Goal: Task Accomplishment & Management: Use online tool/utility

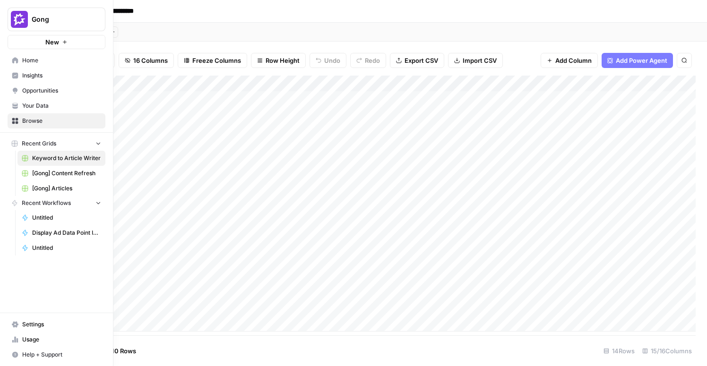
click at [18, 63] on icon at bounding box center [15, 60] width 7 height 7
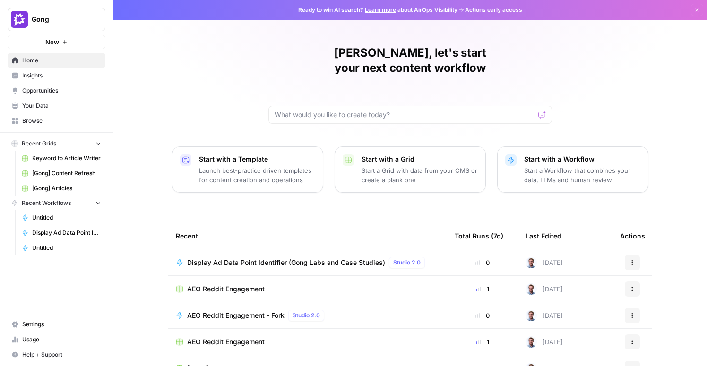
click at [60, 107] on span "Your Data" at bounding box center [61, 106] width 79 height 9
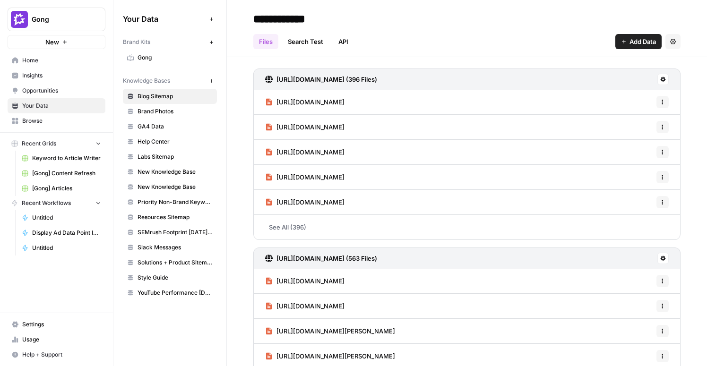
click at [53, 92] on span "Opportunities" at bounding box center [61, 90] width 79 height 9
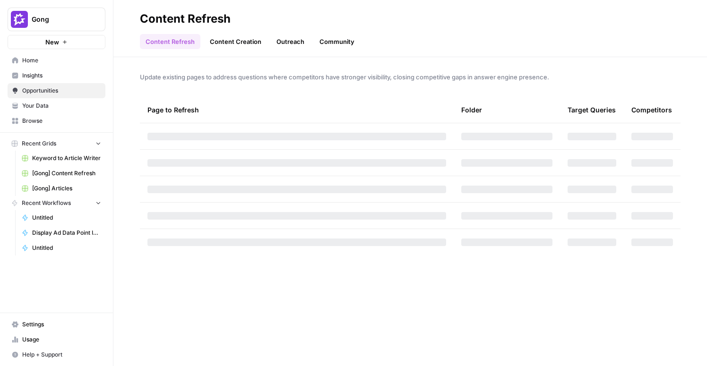
click at [51, 104] on span "Your Data" at bounding box center [61, 106] width 79 height 9
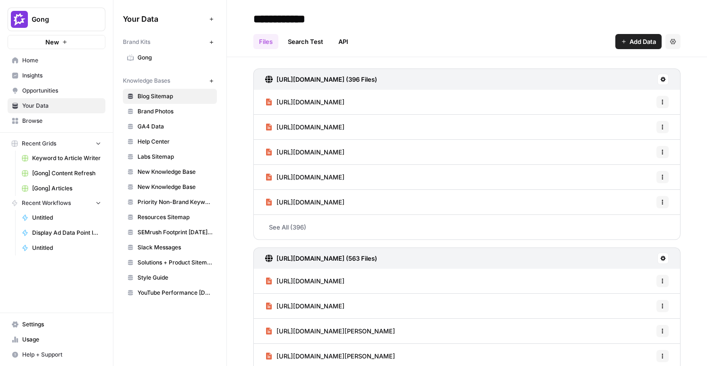
click at [34, 323] on span "Settings" at bounding box center [61, 324] width 79 height 9
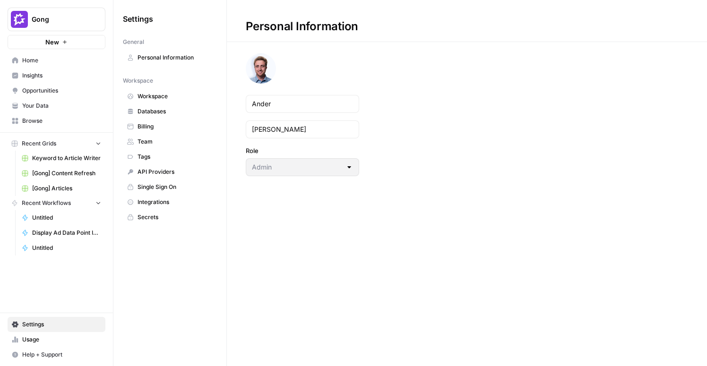
click at [160, 174] on span "API Providers" at bounding box center [174, 172] width 75 height 9
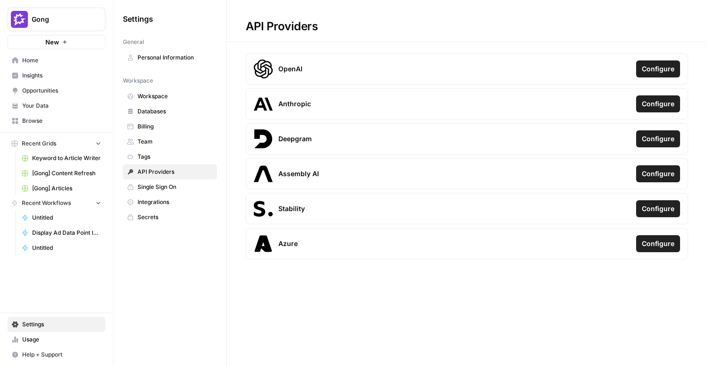
click at [266, 5] on h1 "API Providers" at bounding box center [467, 21] width 480 height 42
click at [658, 71] on span "Configure" at bounding box center [658, 68] width 33 height 9
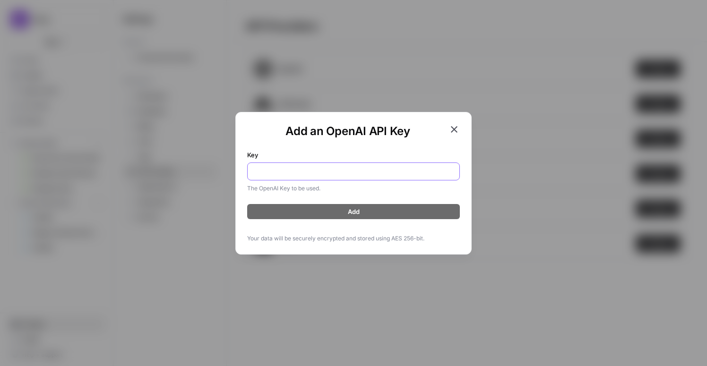
click at [338, 171] on input "Key" at bounding box center [353, 171] width 200 height 9
paste input "sk-proj-uwZEC-GB36WM3tjCiYK3JhHakc49tqpTHIokACUHciYQ9ticu6wxNPAl2oX5D8nby_IsX8W…"
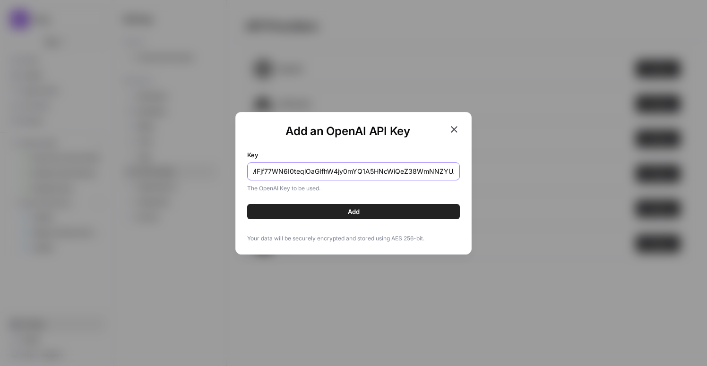
type input "sk-proj-uwZEC-GB36WM3tjCiYK3JhHakc49tqpTHIokACUHciYQ9ticu6wxNPAl2oX5D8nby_IsX8W…"
click at [364, 211] on button "Add" at bounding box center [353, 211] width 213 height 15
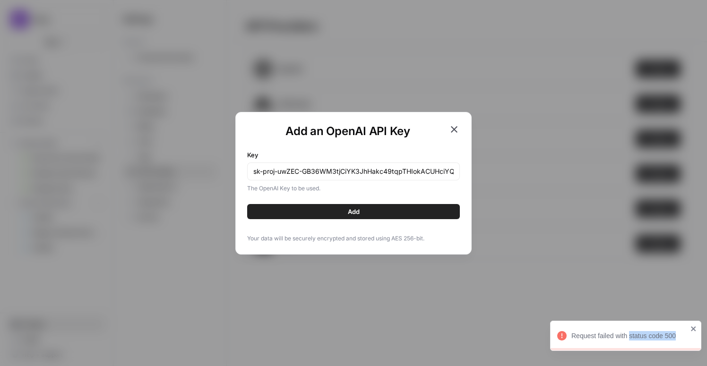
drag, startPoint x: 675, startPoint y: 334, endPoint x: 629, endPoint y: 337, distance: 45.4
click at [629, 337] on div "Request failed with status code 500" at bounding box center [629, 335] width 116 height 9
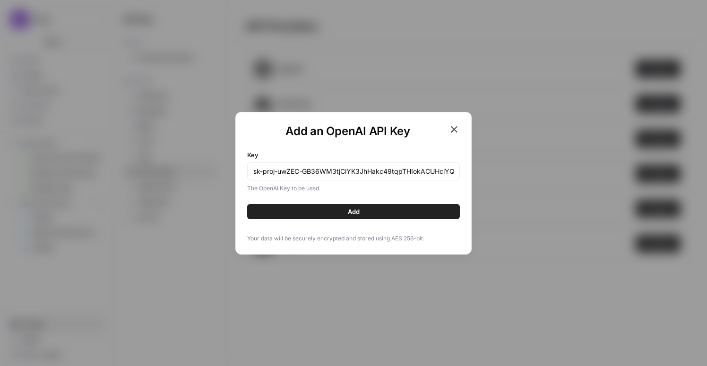
copy div "status code 500"
click at [372, 213] on button "Add" at bounding box center [353, 211] width 213 height 15
click at [454, 126] on icon "button" at bounding box center [453, 129] width 11 height 11
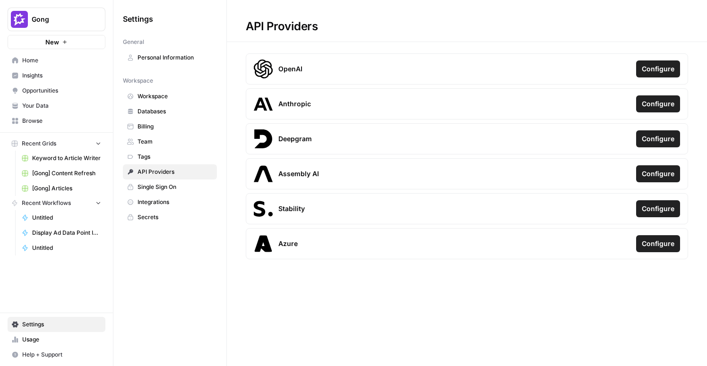
click at [650, 72] on span "Configure" at bounding box center [658, 68] width 33 height 9
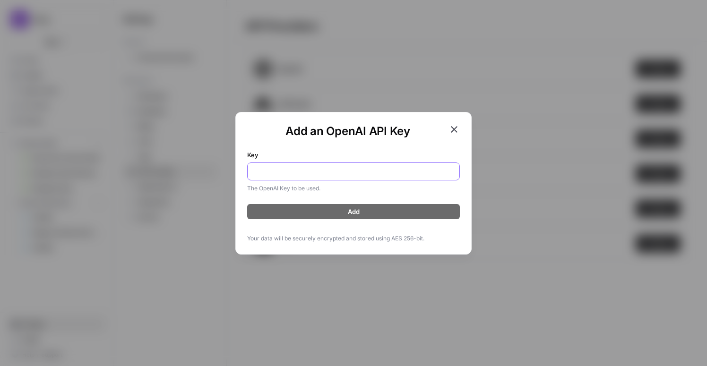
click at [338, 171] on input "Key" at bounding box center [353, 171] width 200 height 9
paste input "status code 500"
type input "status code 500"
click at [348, 170] on input "Key" at bounding box center [353, 171] width 200 height 9
paste input "sk-proj-uwZEC-GB36WM3tjCiYK3JhHakc49tqpTHIokACUHciYQ9ticu6wxNPAl2oX5D8nby_IsX8W…"
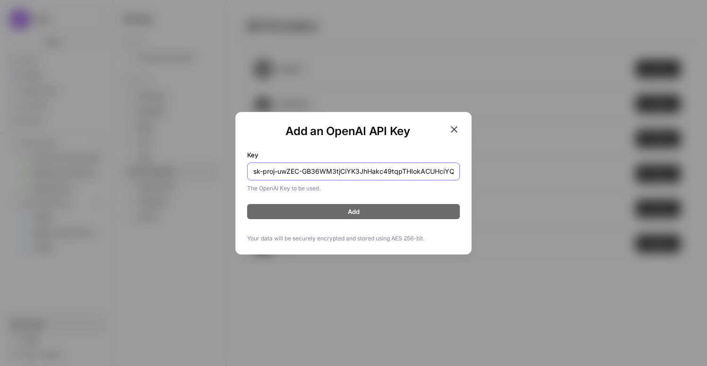
scroll to position [0, 450]
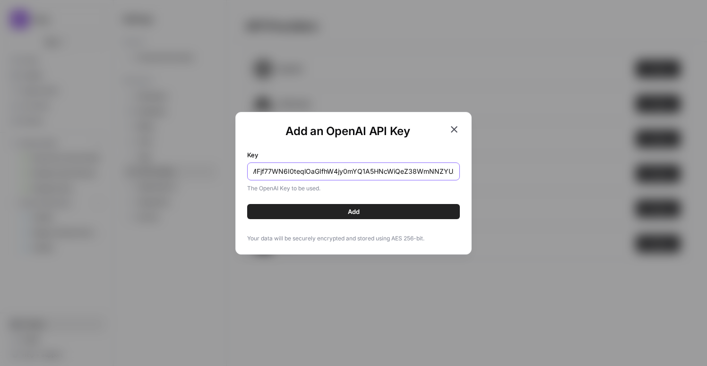
type input "sk-proj-uwZEC-GB36WM3tjCiYK3JhHakc49tqpTHIokACUHciYQ9ticu6wxNPAl2oX5D8nby_IsX8W…"
click at [348, 211] on span "Add" at bounding box center [354, 211] width 12 height 9
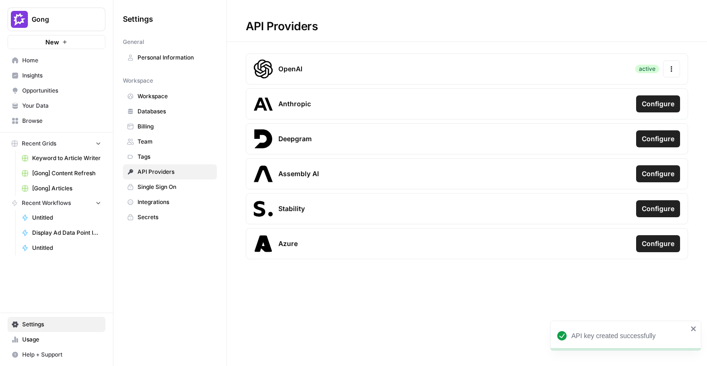
click at [693, 330] on icon "close" at bounding box center [693, 329] width 7 height 8
click at [32, 59] on span "Home" at bounding box center [61, 60] width 79 height 9
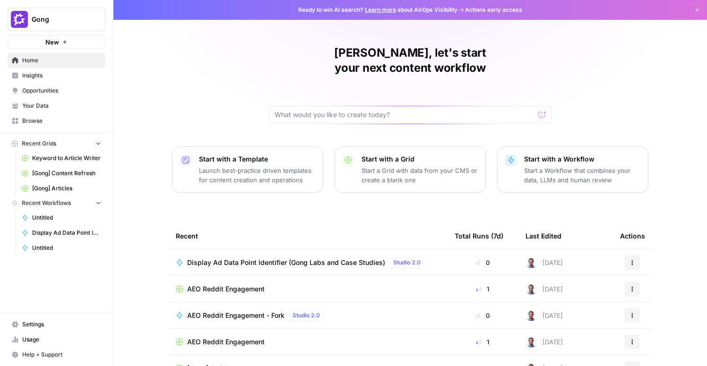
click at [29, 119] on span "Browse" at bounding box center [61, 121] width 79 height 9
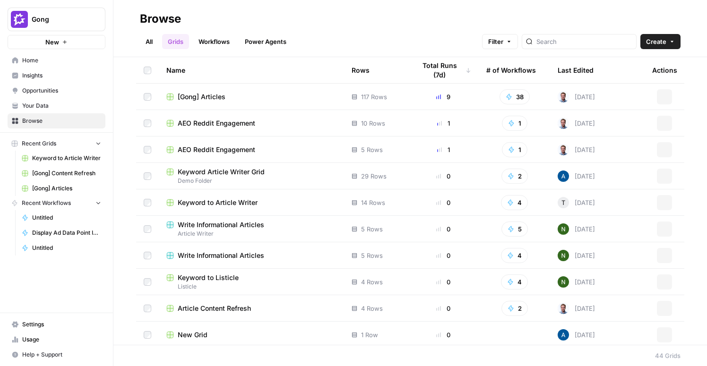
click at [145, 46] on link "All" at bounding box center [149, 41] width 18 height 15
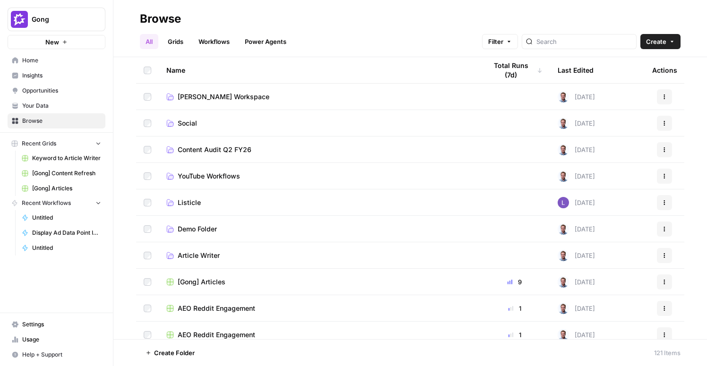
click at [32, 63] on span "Home" at bounding box center [61, 60] width 79 height 9
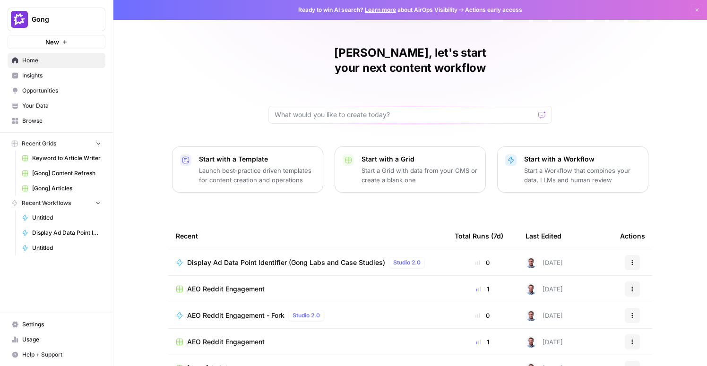
click at [574, 166] on p "Start a Workflow that combines your data, LLMs and human review" at bounding box center [582, 175] width 116 height 19
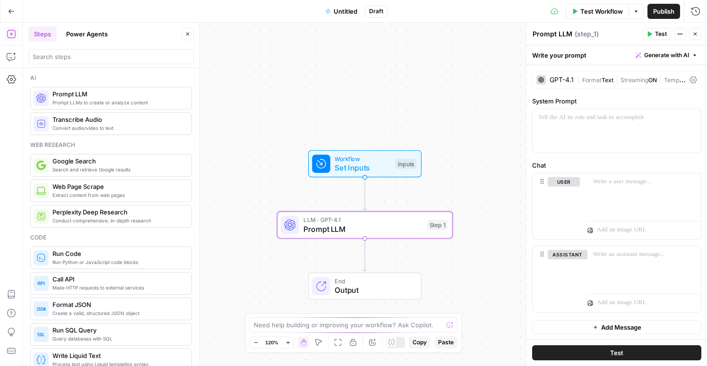
click at [566, 83] on div "GPT-4.1" at bounding box center [554, 79] width 37 height 9
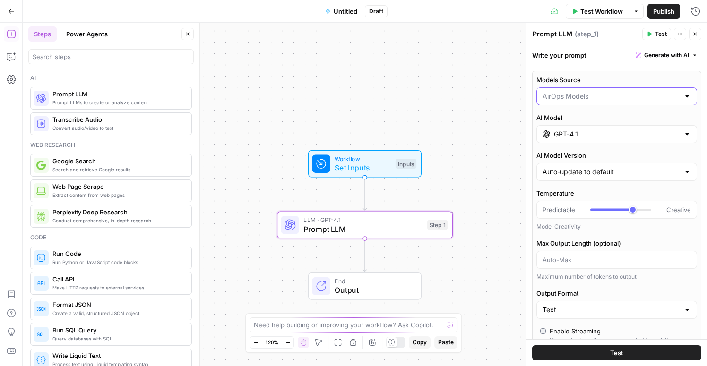
click at [601, 97] on input "Models Source" at bounding box center [610, 96] width 137 height 9
click at [595, 136] on span "My Models" at bounding box center [614, 132] width 141 height 9
type input "My Models"
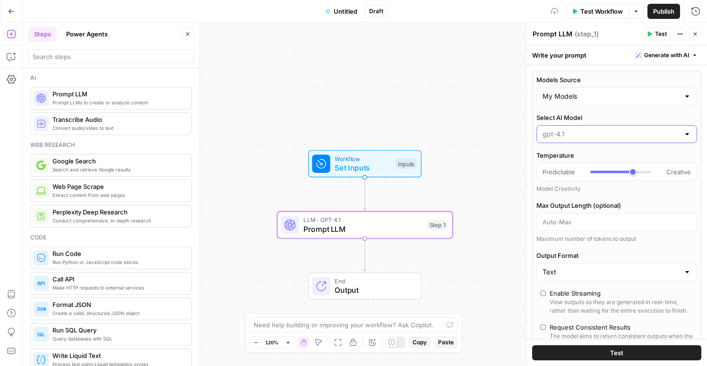
click at [595, 136] on input "Select AI Model" at bounding box center [610, 133] width 137 height 9
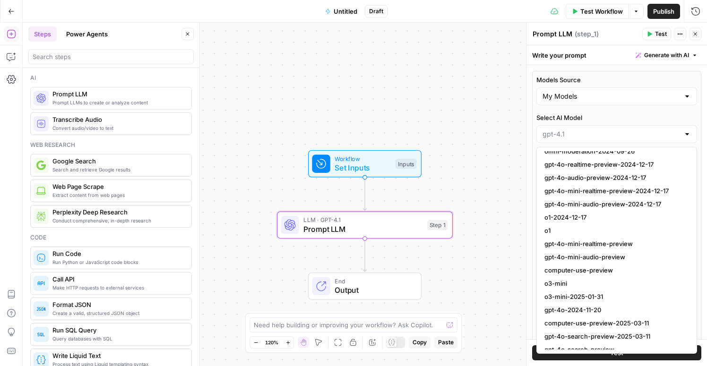
scroll to position [445, 0]
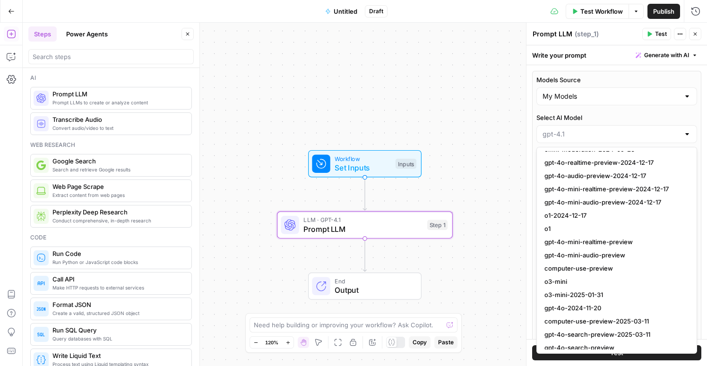
click at [685, 132] on div at bounding box center [687, 133] width 8 height 9
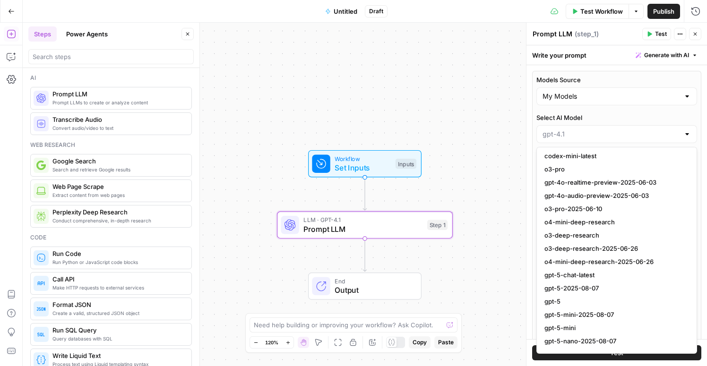
scroll to position [892, 0]
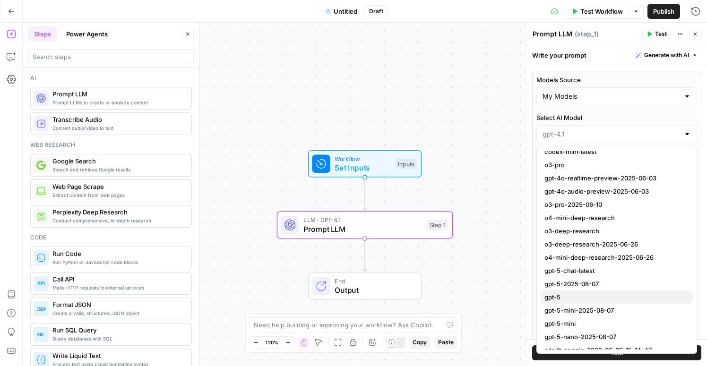
click at [552, 299] on span "gpt-5" at bounding box center [614, 296] width 141 height 9
type input "gpt-5"
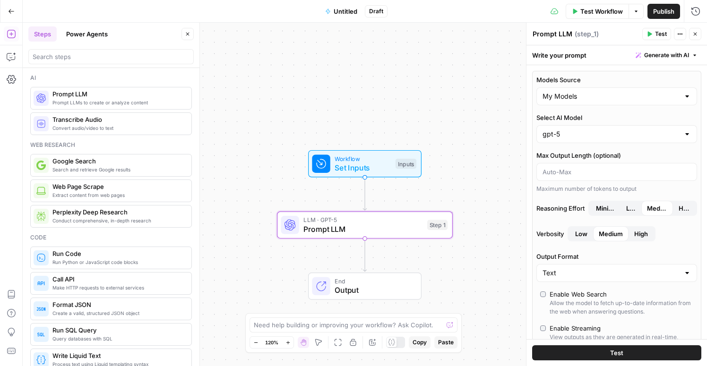
click at [578, 179] on div at bounding box center [616, 172] width 161 height 18
click at [571, 207] on label "Reasoning Effort Minimal Low Medium High" at bounding box center [616, 208] width 161 height 15
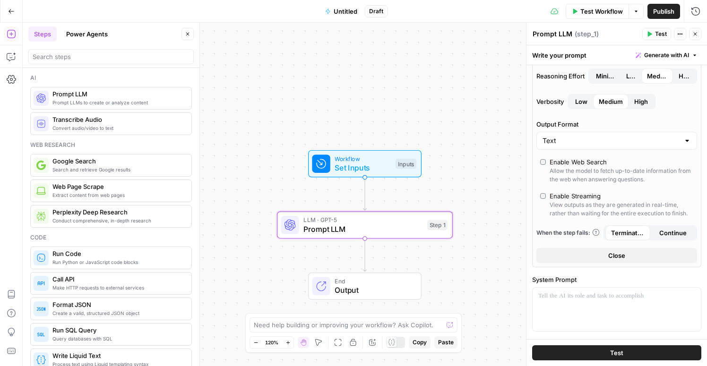
scroll to position [0, 0]
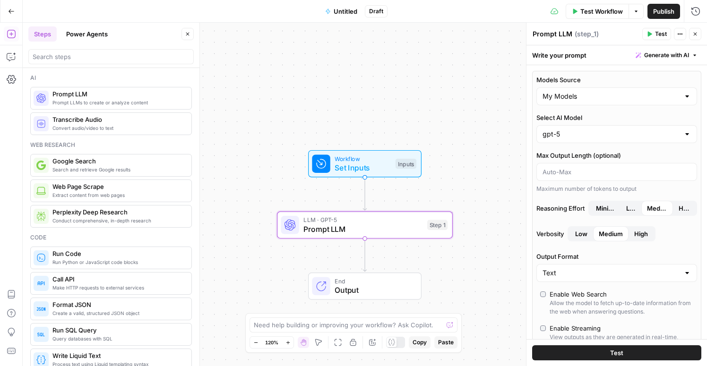
click at [300, 98] on div "Workflow Set Inputs Inputs LLM · GPT-5 Prompt LLM Step 1 End Output" at bounding box center [365, 194] width 684 height 343
click at [696, 38] on button "Close" at bounding box center [695, 34] width 12 height 12
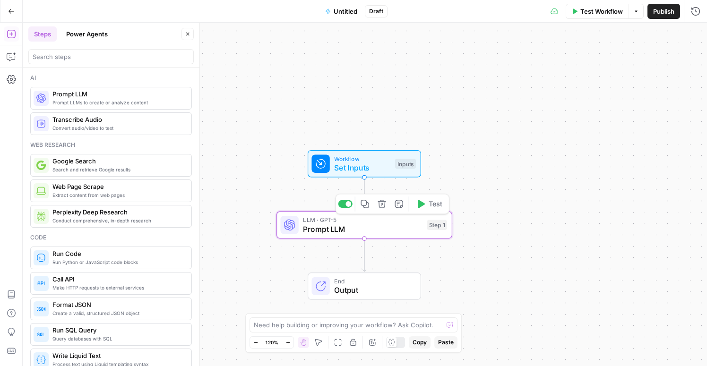
click at [342, 233] on span "Prompt LLM" at bounding box center [362, 228] width 119 height 11
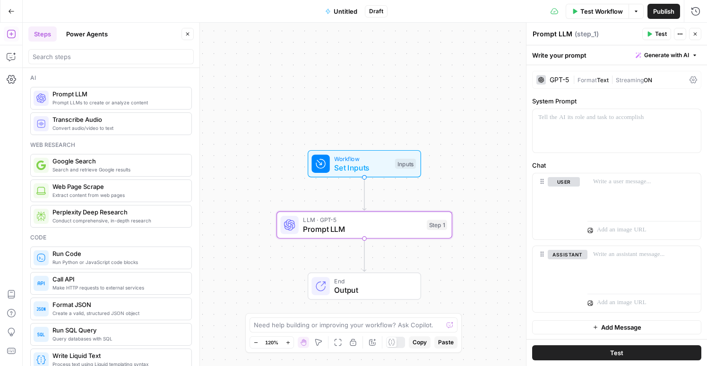
click at [76, 38] on button "Power Agents" at bounding box center [86, 33] width 53 height 15
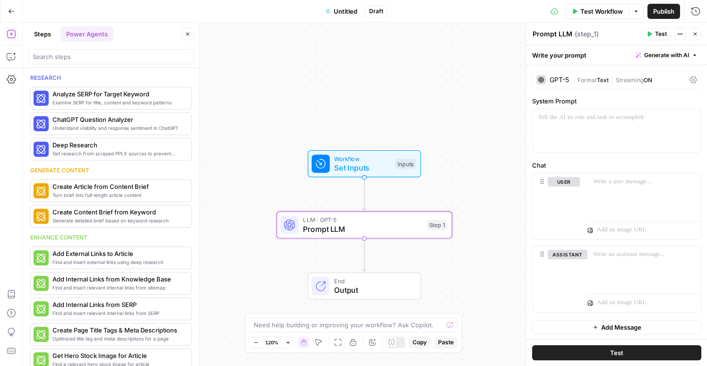
click at [45, 35] on button "Steps" at bounding box center [42, 33] width 28 height 15
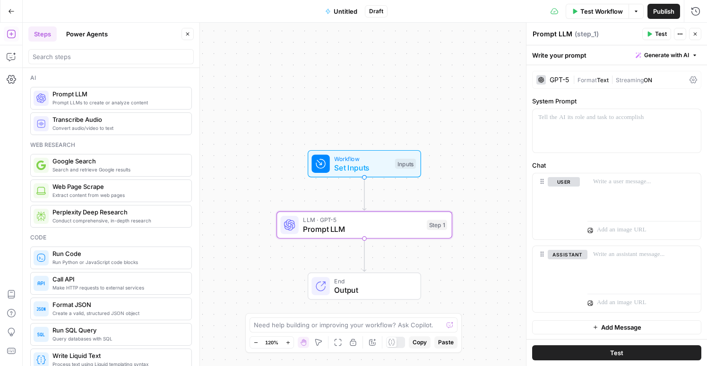
click at [79, 38] on button "Power Agents" at bounding box center [86, 33] width 53 height 15
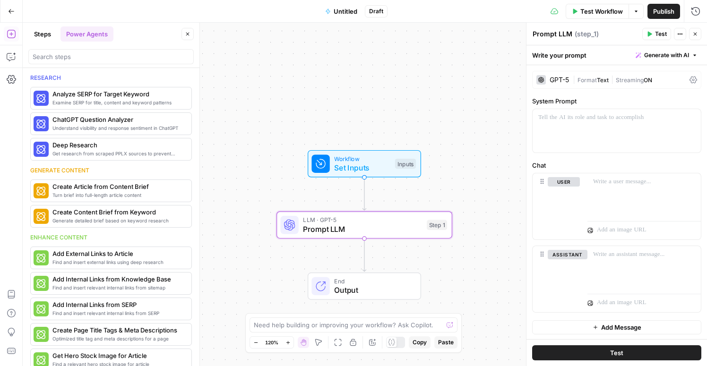
click at [9, 11] on icon "button" at bounding box center [12, 11] width 6 height 4
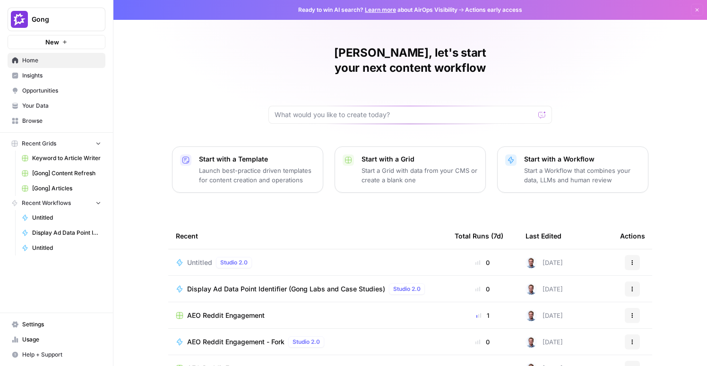
click at [37, 110] on link "Your Data" at bounding box center [57, 105] width 98 height 15
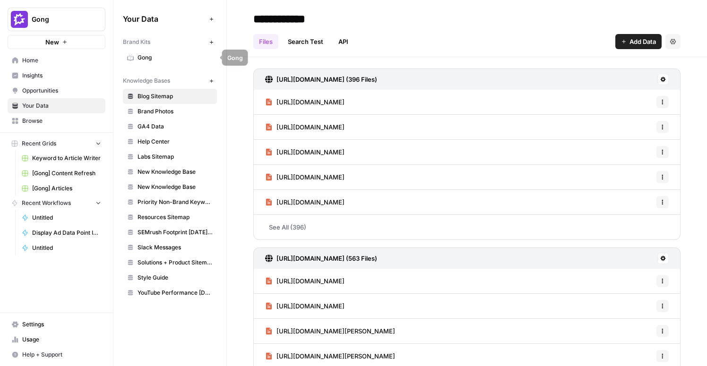
click at [144, 57] on span "Gong" at bounding box center [174, 57] width 75 height 9
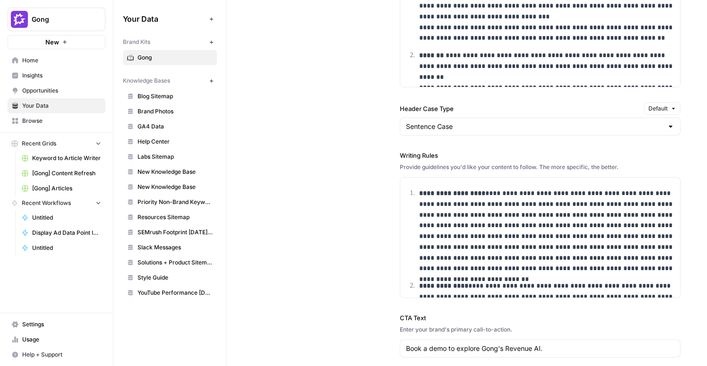
scroll to position [946, 0]
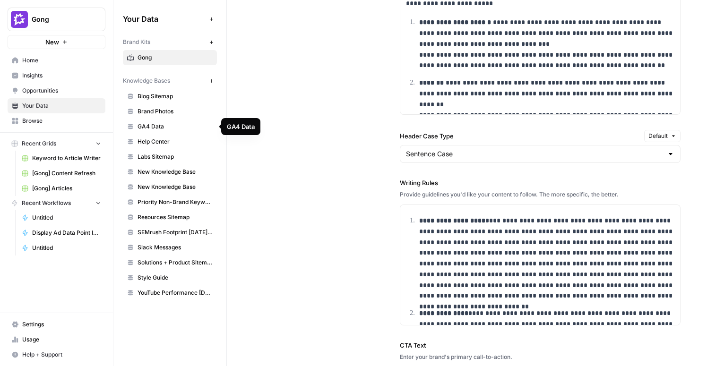
click at [153, 126] on span "GA4 Data" at bounding box center [174, 126] width 75 height 9
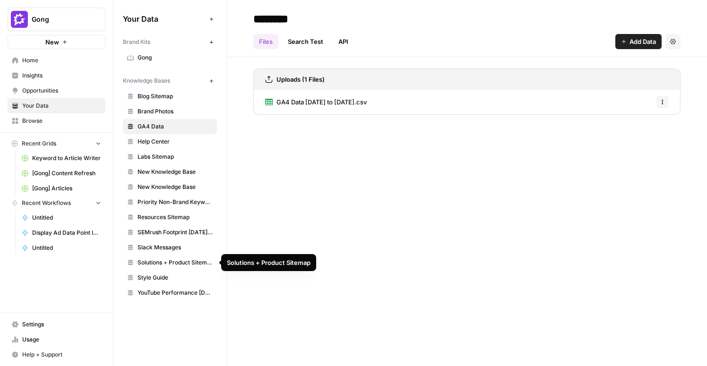
click at [164, 276] on span "Style Guide" at bounding box center [174, 278] width 75 height 9
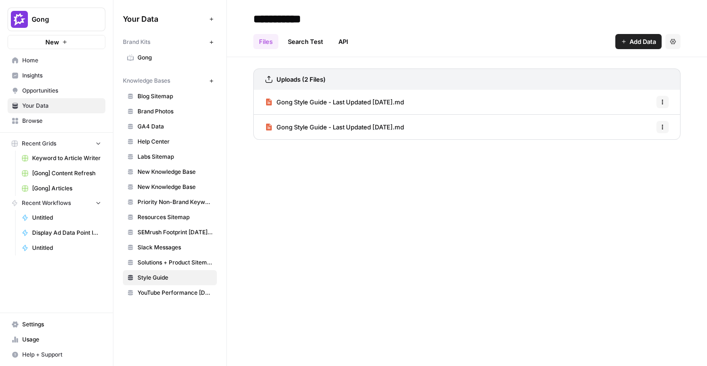
click at [150, 130] on span "GA4 Data" at bounding box center [174, 126] width 75 height 9
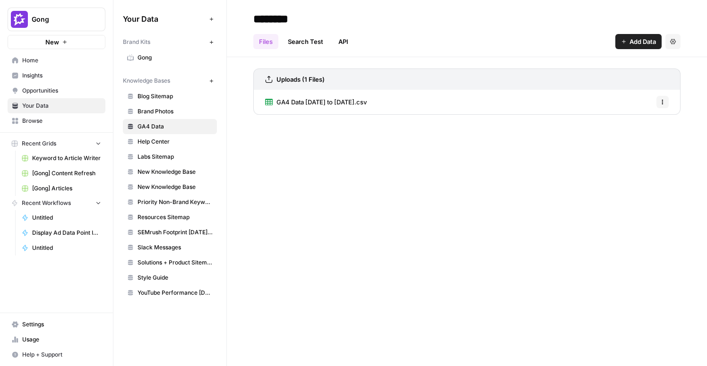
click at [187, 234] on span "SEMrush Footprint [DATE]-[DATE]" at bounding box center [174, 232] width 75 height 9
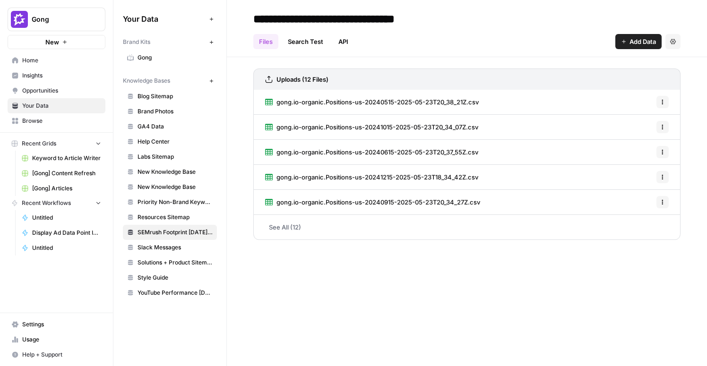
drag, startPoint x: 469, startPoint y: 22, endPoint x: 240, endPoint y: 18, distance: 228.7
click at [240, 18] on header "**********" at bounding box center [467, 28] width 480 height 57
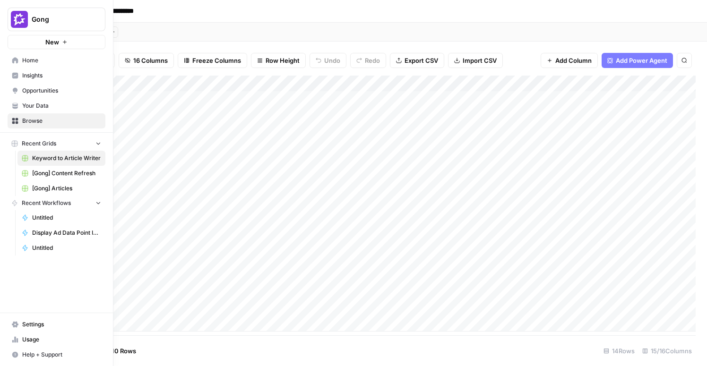
click at [64, 193] on link "[Gong] Articles" at bounding box center [61, 188] width 88 height 15
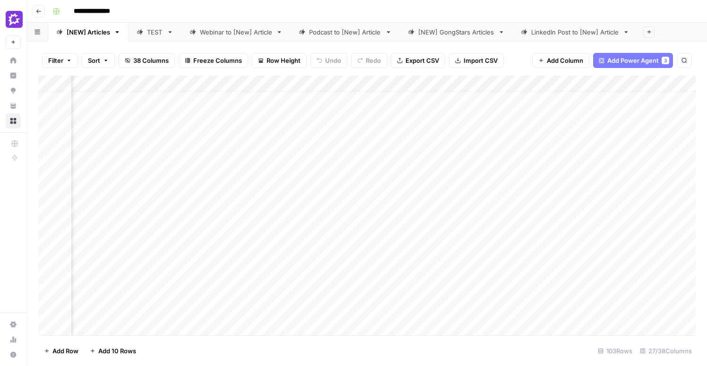
scroll to position [11, 2035]
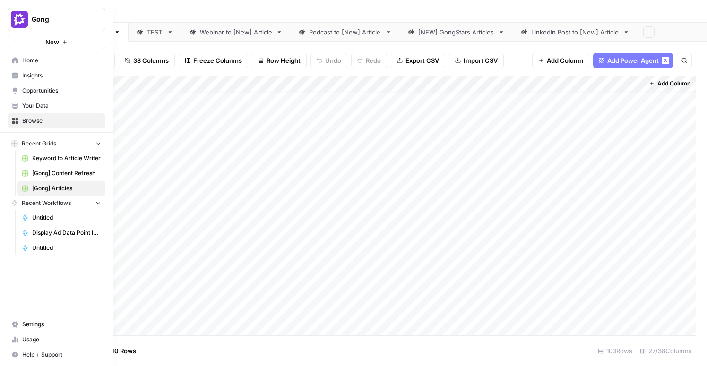
click at [65, 177] on span "[Gong] Content Refresh" at bounding box center [66, 173] width 69 height 9
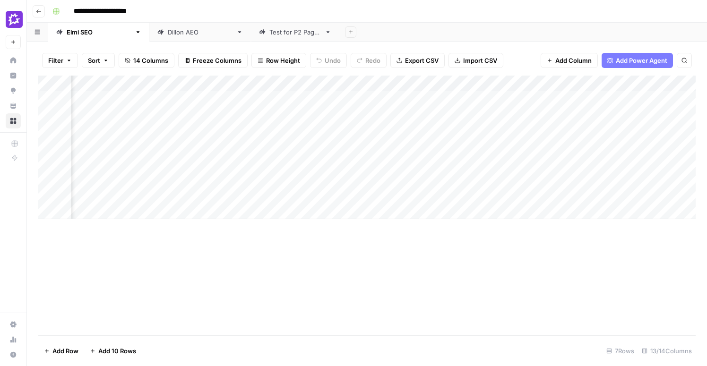
scroll to position [0, 542]
click at [457, 82] on div "Add Column" at bounding box center [366, 148] width 657 height 144
click at [289, 85] on div "Add Column" at bounding box center [366, 148] width 657 height 144
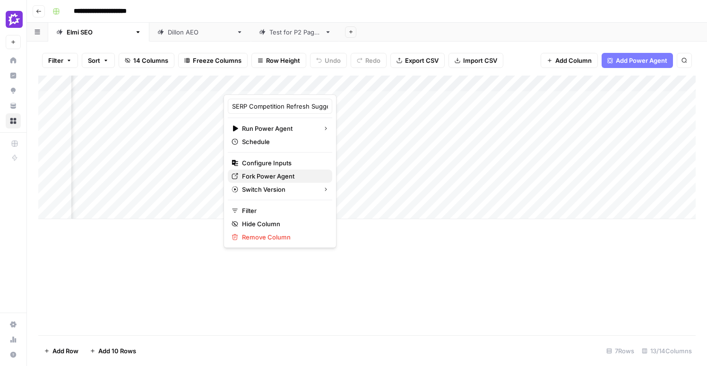
click at [268, 172] on span "Fork Power Agent" at bounding box center [283, 175] width 83 height 9
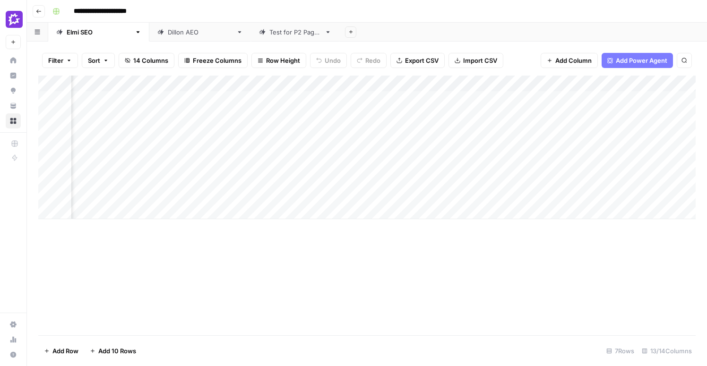
click at [460, 84] on div "Add Column" at bounding box center [366, 148] width 657 height 144
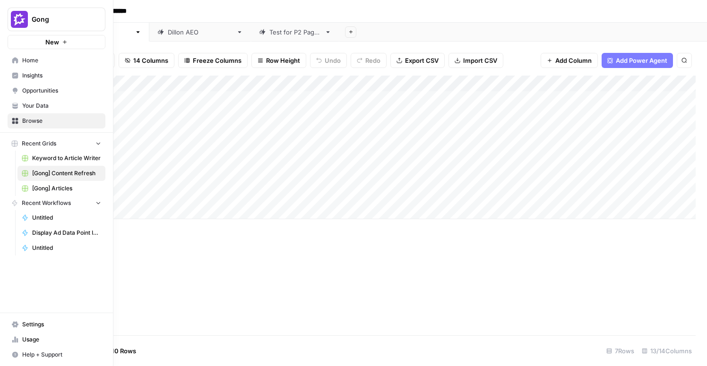
click at [26, 120] on span "Browse" at bounding box center [61, 121] width 79 height 9
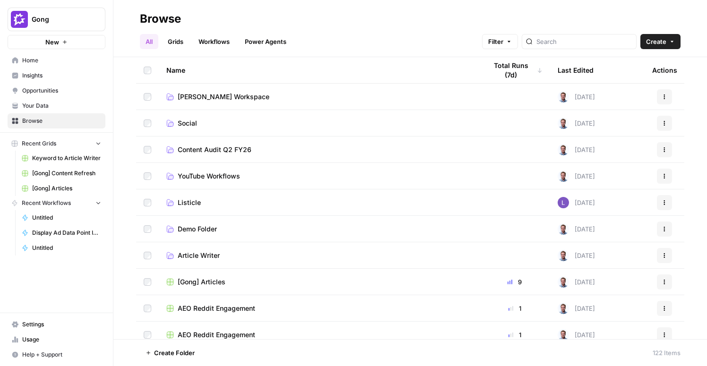
click at [58, 216] on span "Untitled" at bounding box center [66, 218] width 69 height 9
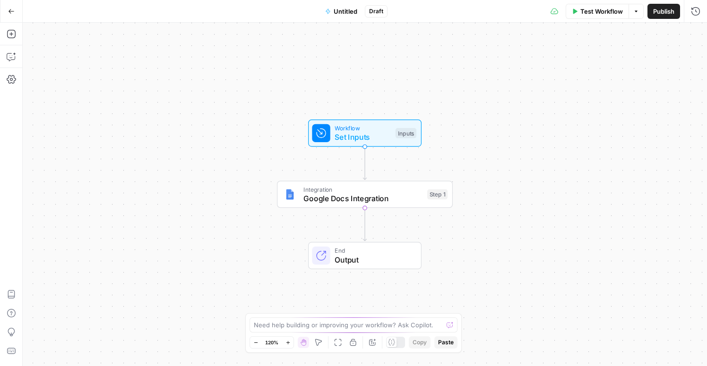
click at [9, 10] on icon "button" at bounding box center [11, 11] width 7 height 7
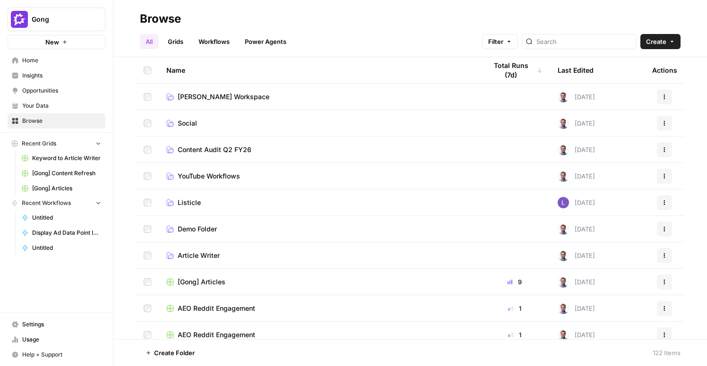
click at [212, 43] on link "Workflows" at bounding box center [214, 41] width 43 height 15
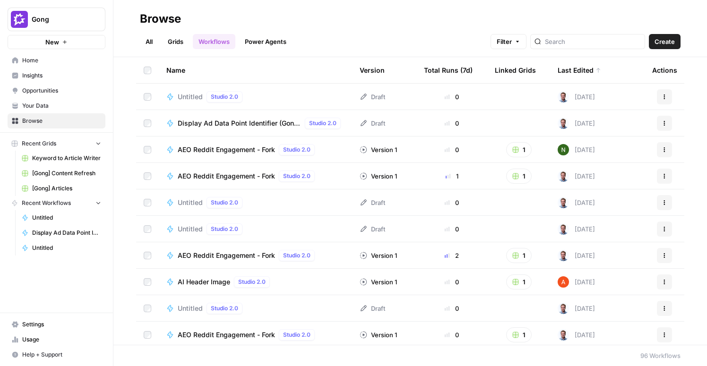
click at [300, 98] on div "Untitled Studio 2.0" at bounding box center [255, 96] width 178 height 11
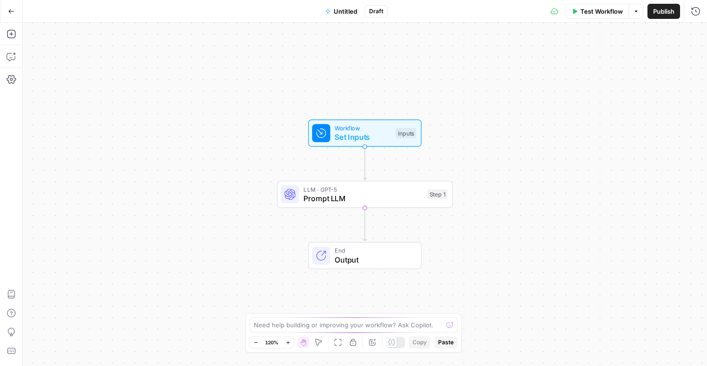
click at [355, 194] on span "Prompt LLM" at bounding box center [362, 198] width 119 height 11
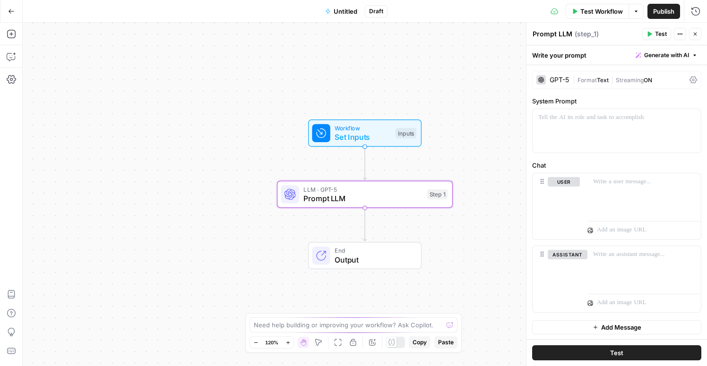
click at [386, 130] on span "Workflow" at bounding box center [362, 128] width 56 height 9
click at [380, 133] on span "Set Inputs" at bounding box center [362, 136] width 56 height 11
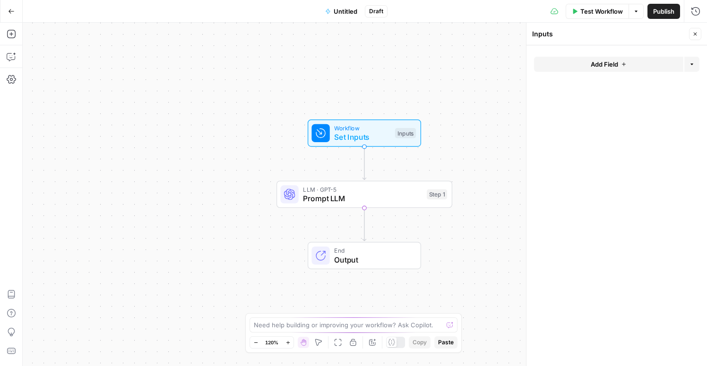
click at [582, 72] on div "Add Field Options" at bounding box center [616, 68] width 165 height 23
click at [586, 68] on button "Add Field" at bounding box center [608, 64] width 149 height 15
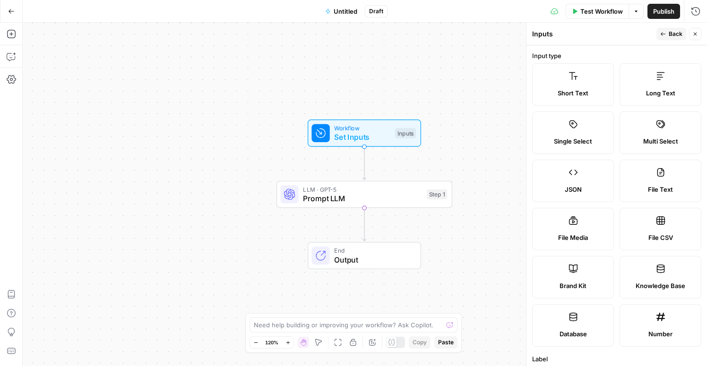
click at [576, 87] on label "Short Text" at bounding box center [573, 84] width 82 height 43
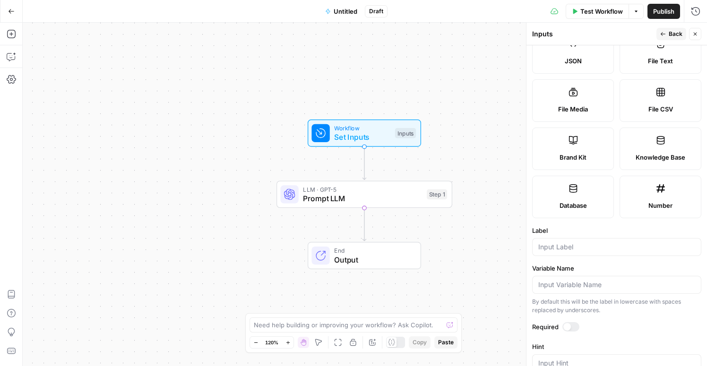
scroll to position [140, 0]
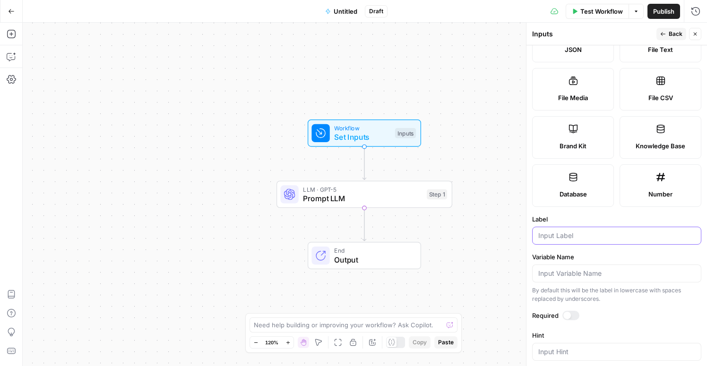
click at [545, 237] on input "Label" at bounding box center [616, 235] width 157 height 9
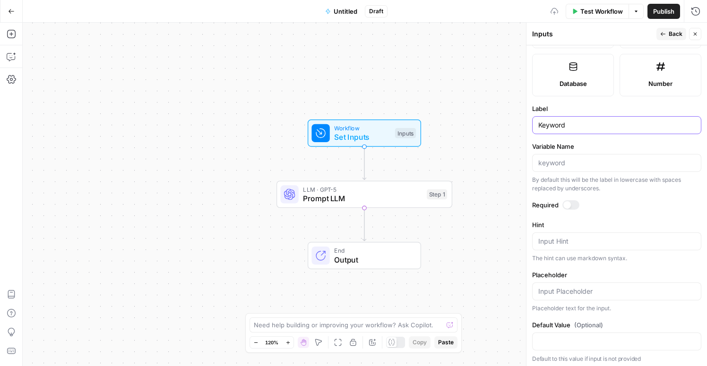
scroll to position [253, 0]
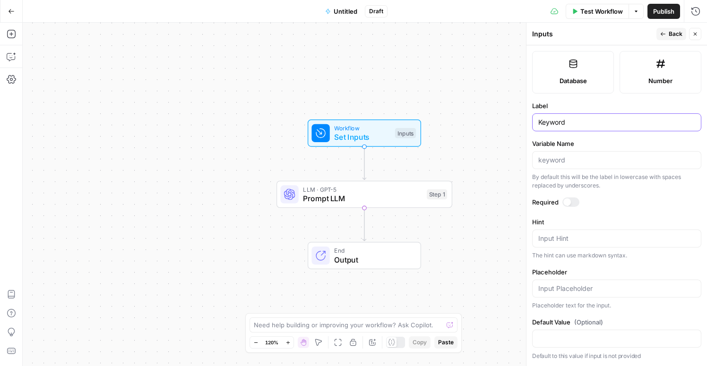
type input "Keyword"
click at [567, 202] on div at bounding box center [567, 202] width 8 height 8
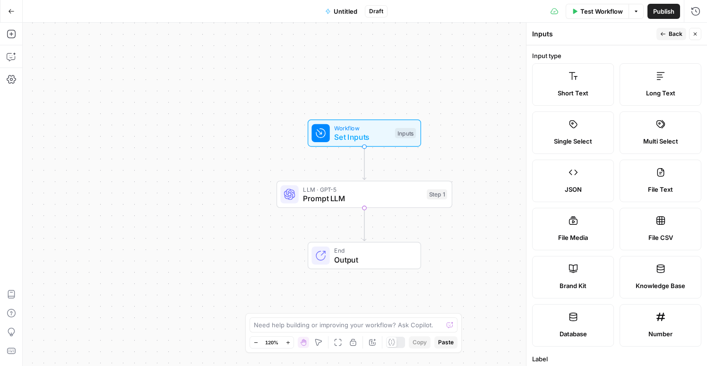
click at [671, 33] on span "Back" at bounding box center [675, 34] width 14 height 9
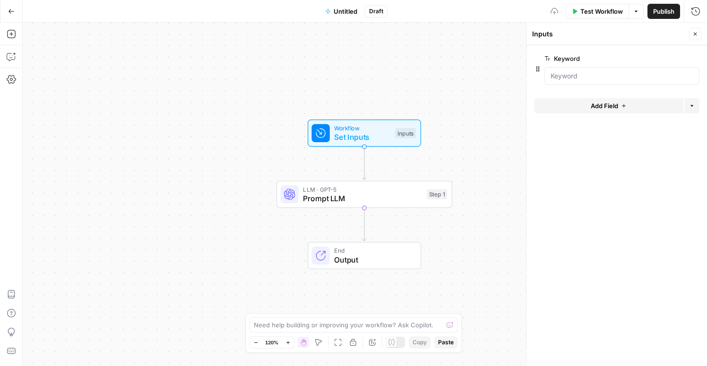
click at [581, 111] on button "Add Field" at bounding box center [608, 105] width 149 height 15
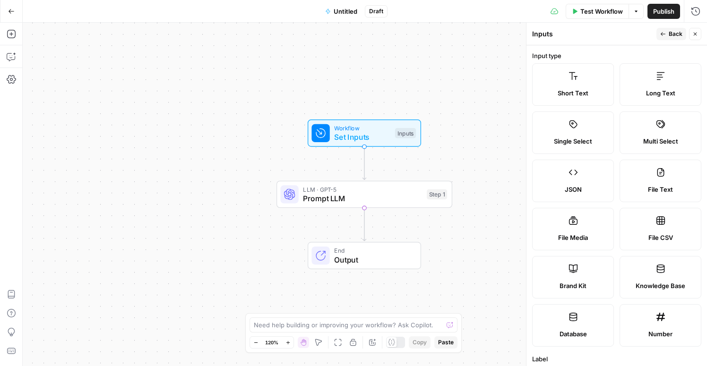
click at [583, 271] on label "Brand Kit" at bounding box center [573, 277] width 82 height 43
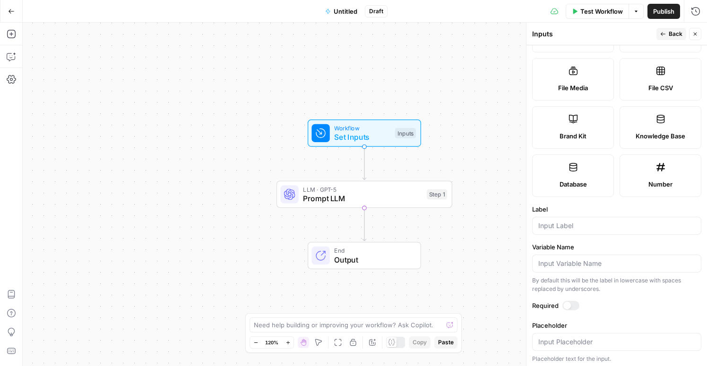
scroll to position [153, 0]
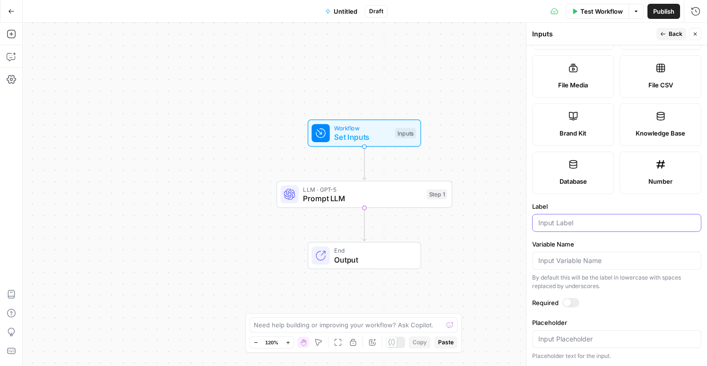
click at [605, 223] on input "Label" at bounding box center [616, 222] width 157 height 9
type input "Brand Kit"
click at [674, 35] on span "Back" at bounding box center [675, 34] width 14 height 9
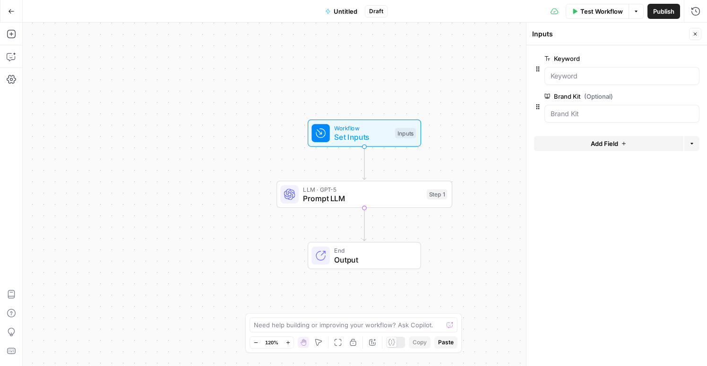
click at [634, 146] on button "Add Field" at bounding box center [608, 143] width 149 height 15
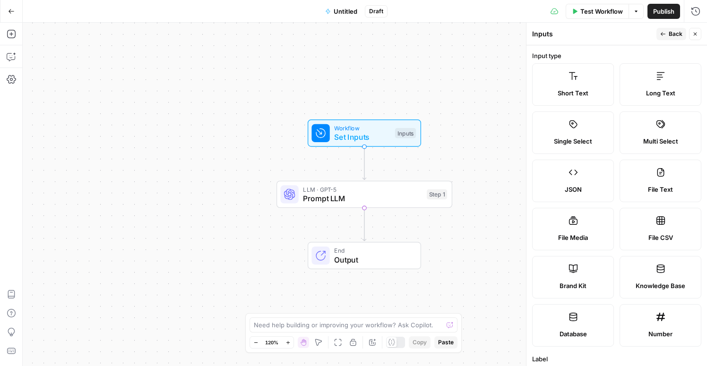
click at [668, 272] on label "Knowledge Base" at bounding box center [660, 277] width 82 height 43
click at [694, 35] on icon "button" at bounding box center [695, 34] width 6 height 6
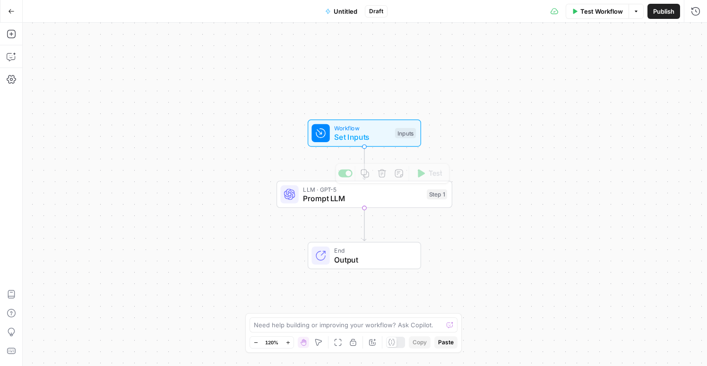
click at [352, 149] on div "Workflow Set Inputs Inputs LLM · GPT-5 Prompt LLM Step 1 Copy step Delete step …" at bounding box center [365, 194] width 684 height 343
click at [346, 141] on span "Set Inputs" at bounding box center [362, 136] width 56 height 11
click at [590, 144] on button "Add Field" at bounding box center [608, 143] width 149 height 15
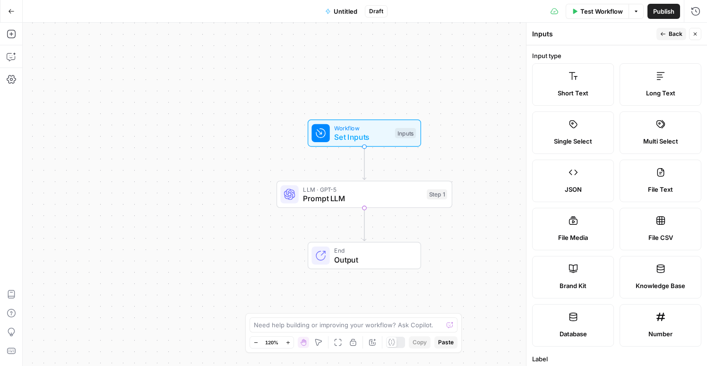
click at [658, 279] on label "Knowledge Base" at bounding box center [660, 277] width 82 height 43
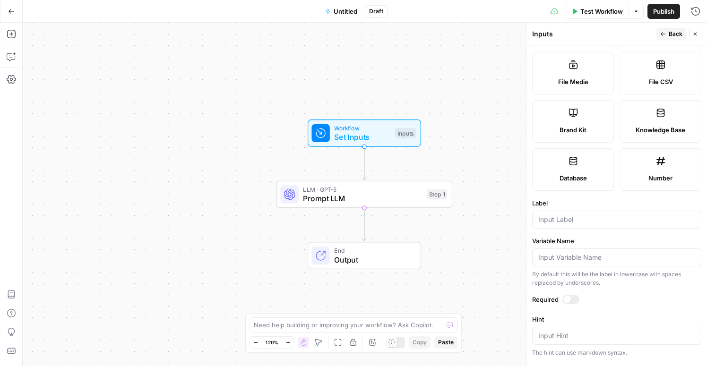
scroll to position [203, 0]
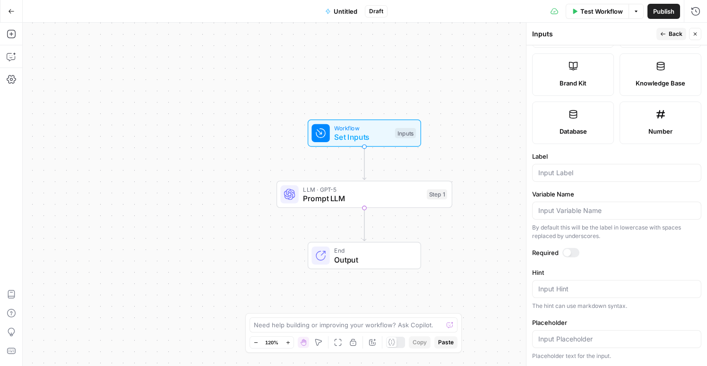
click at [668, 34] on button "Back" at bounding box center [671, 34] width 30 height 12
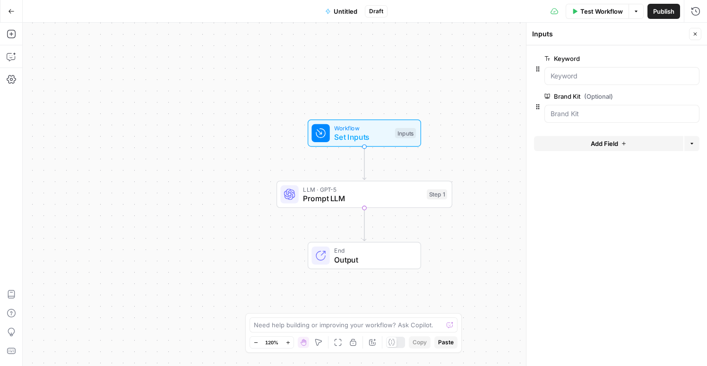
click at [612, 144] on span "Add Field" at bounding box center [604, 143] width 27 height 9
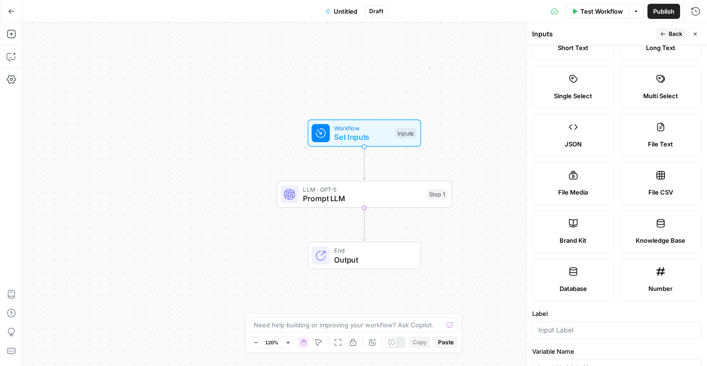
click at [662, 228] on icon at bounding box center [660, 223] width 9 height 9
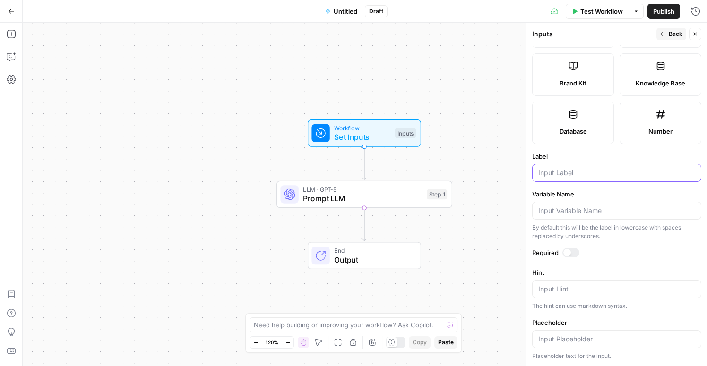
click at [569, 170] on input "Label" at bounding box center [616, 172] width 157 height 9
type input "/"
click at [577, 171] on input "Knowledge base" at bounding box center [616, 172] width 157 height 9
type input "Knowledge Base"
click at [671, 34] on span "Back" at bounding box center [675, 34] width 14 height 9
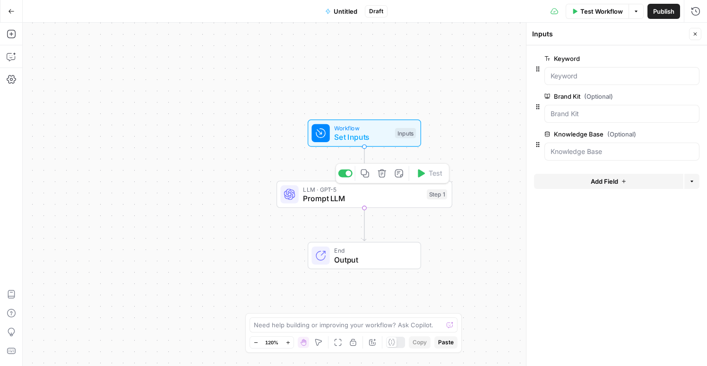
click at [399, 199] on span "Prompt LLM" at bounding box center [362, 198] width 119 height 11
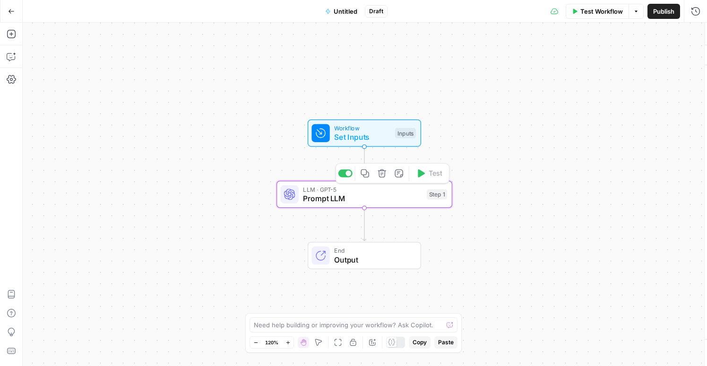
type textarea "Prompt LLM"
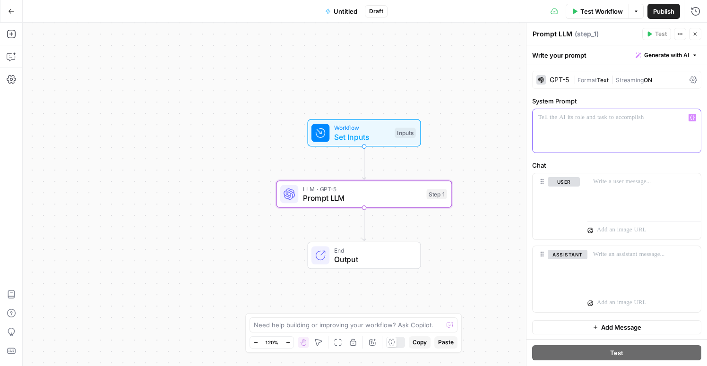
click at [629, 136] on div at bounding box center [616, 130] width 168 height 43
click at [668, 54] on span "Generate with AI" at bounding box center [666, 55] width 45 height 9
click at [607, 131] on div at bounding box center [616, 130] width 168 height 43
click at [672, 53] on span "Generate with AI" at bounding box center [666, 55] width 45 height 9
click at [656, 79] on span "Generate" at bounding box center [653, 75] width 69 height 9
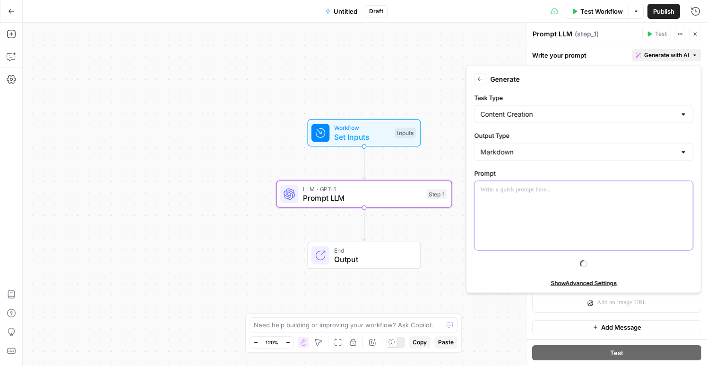
click at [566, 205] on div at bounding box center [583, 215] width 218 height 69
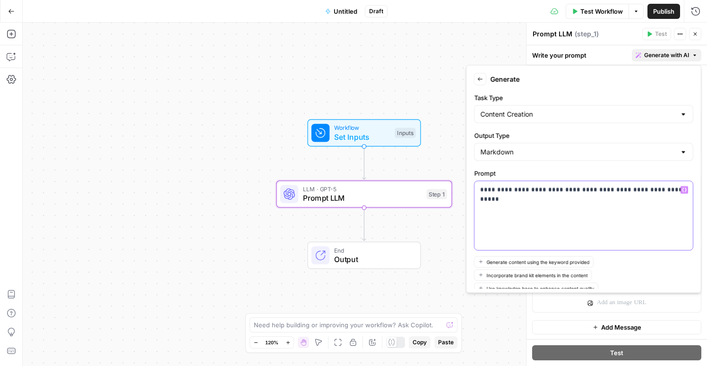
scroll to position [61, 0]
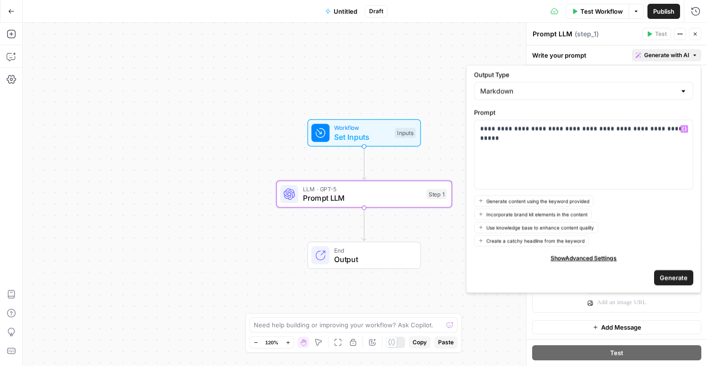
click at [673, 278] on span "Generate" at bounding box center [674, 277] width 28 height 9
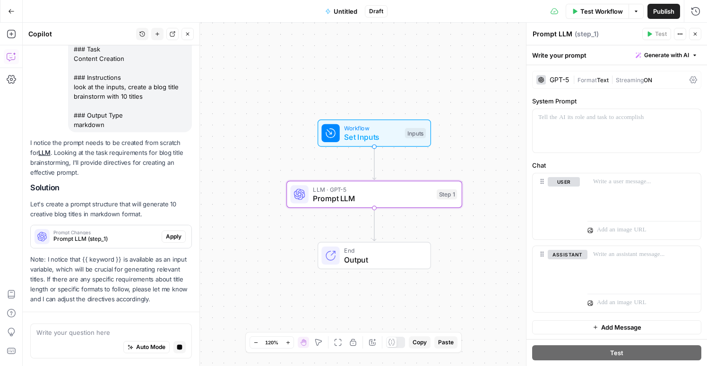
scroll to position [123, 0]
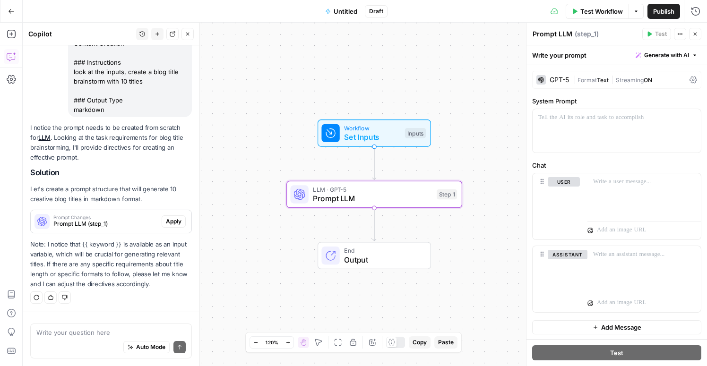
click at [181, 224] on button "Apply" at bounding box center [174, 221] width 24 height 12
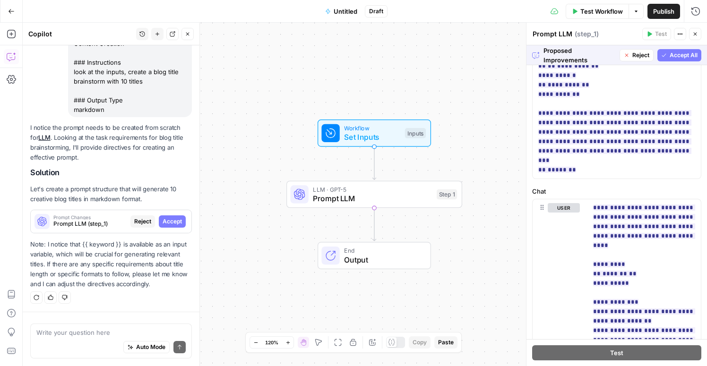
scroll to position [137, 0]
click at [691, 56] on span "Accept All" at bounding box center [683, 55] width 28 height 9
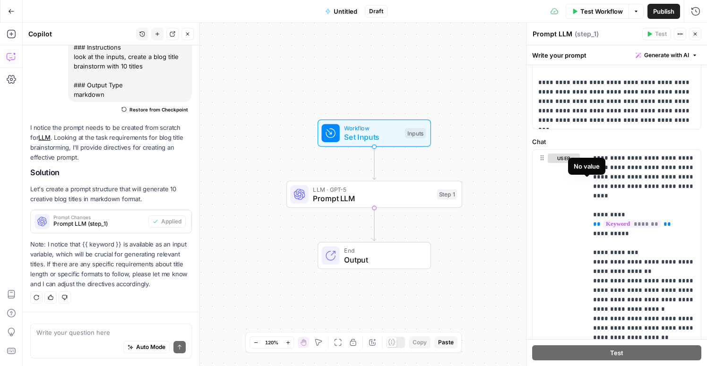
scroll to position [263, 0]
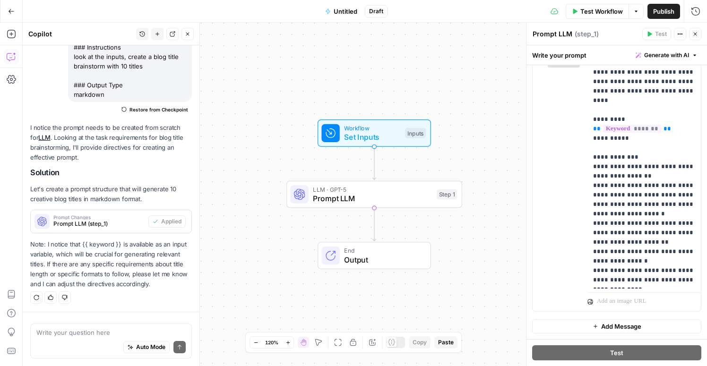
click at [410, 131] on div "Inputs" at bounding box center [415, 133] width 21 height 10
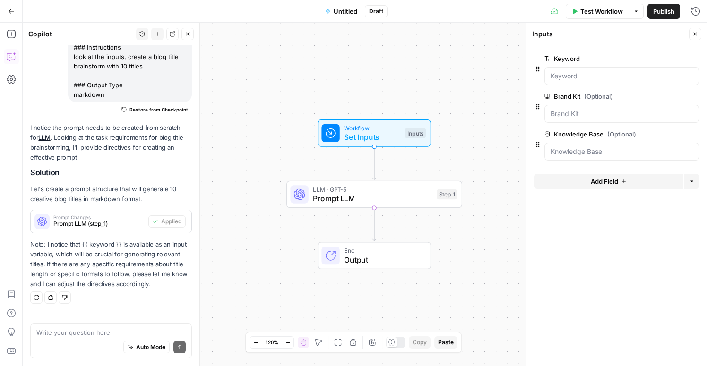
click at [189, 37] on button "Close" at bounding box center [187, 34] width 12 height 12
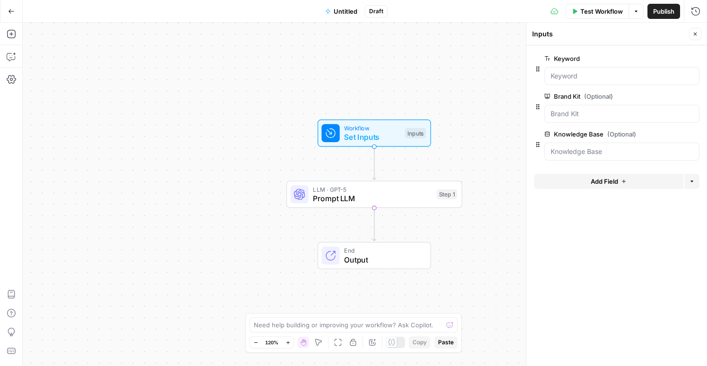
click at [394, 129] on span "Workflow" at bounding box center [372, 128] width 56 height 9
click at [586, 10] on span "Test Workflow" at bounding box center [601, 11] width 43 height 9
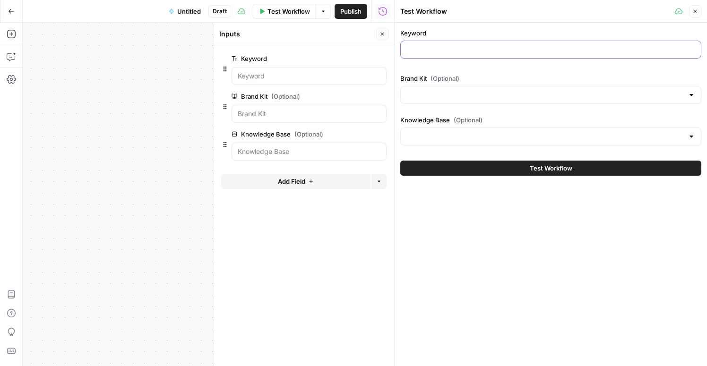
click at [453, 47] on input "Keyword" at bounding box center [550, 49] width 289 height 9
type input "sales enablement"
click at [455, 97] on input "Brand Kit (Optional)" at bounding box center [544, 94] width 277 height 9
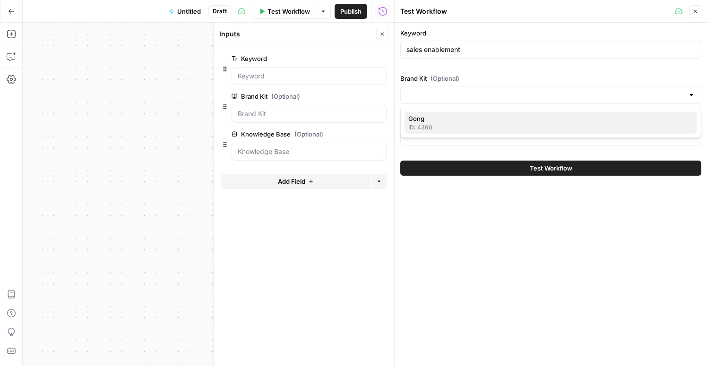
click at [448, 119] on span "Gong" at bounding box center [548, 118] width 281 height 9
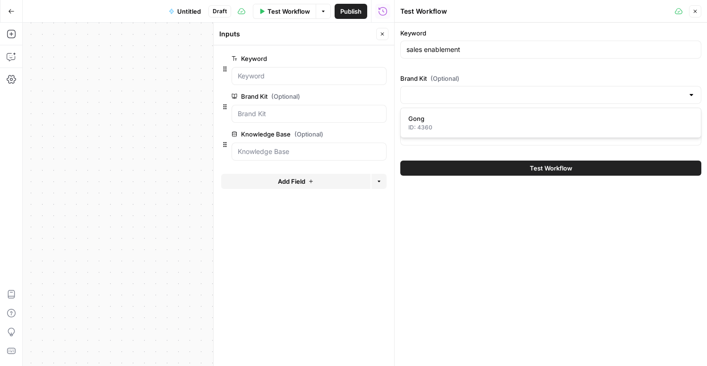
type input "Gong"
click at [432, 137] on input "Knowledge Base (Optional)" at bounding box center [544, 136] width 277 height 9
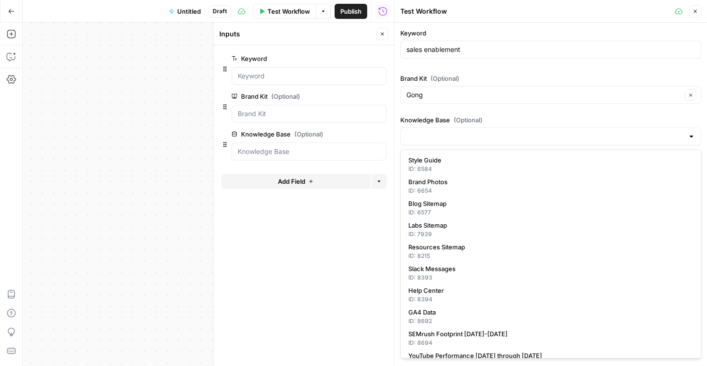
click at [440, 105] on div "Keyword sales enablement Brand Kit (Optional) Gong Clear Knowledge Base (Option…" at bounding box center [550, 88] width 301 height 121
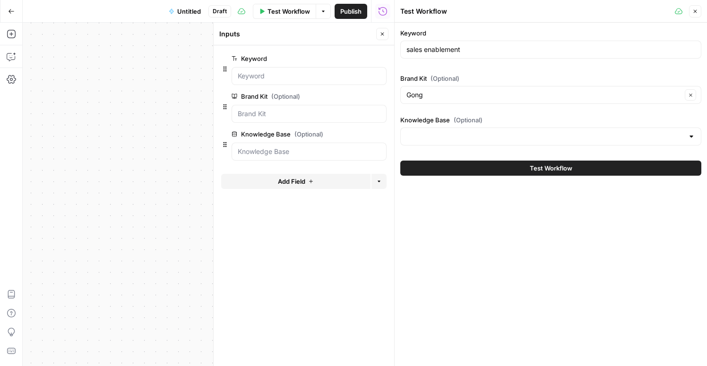
click at [539, 164] on span "Test Workflow" at bounding box center [551, 167] width 43 height 9
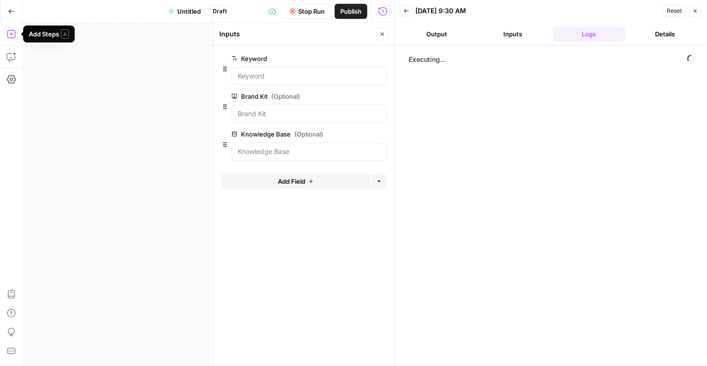
click at [8, 38] on icon "button" at bounding box center [11, 33] width 9 height 9
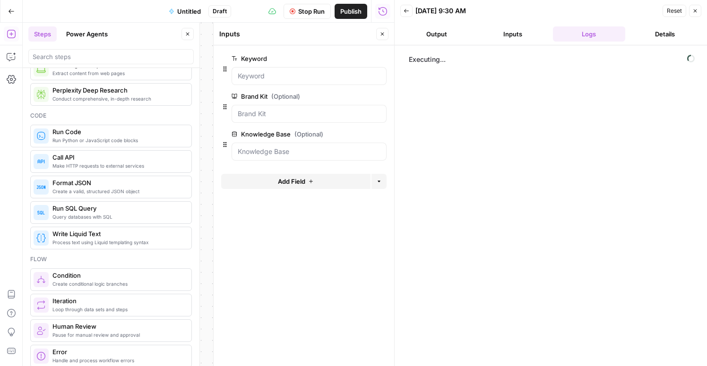
scroll to position [124, 0]
click at [661, 34] on button "Details" at bounding box center [665, 33] width 72 height 15
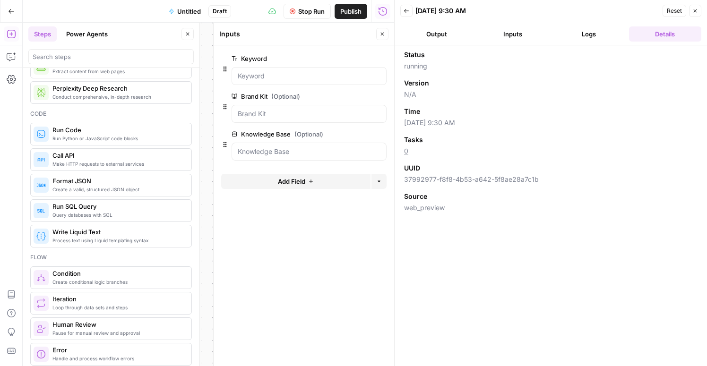
click at [590, 36] on button "Logs" at bounding box center [589, 33] width 72 height 15
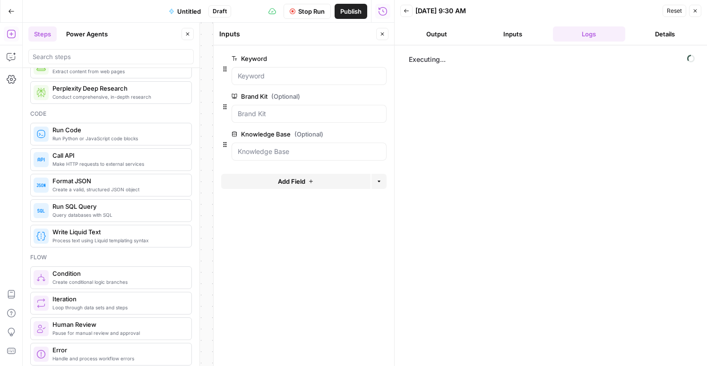
click at [513, 35] on button "Inputs" at bounding box center [512, 33] width 72 height 15
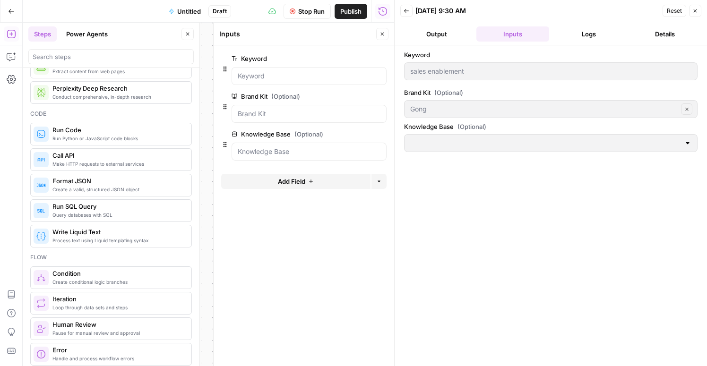
click at [427, 27] on button "Output" at bounding box center [436, 33] width 72 height 15
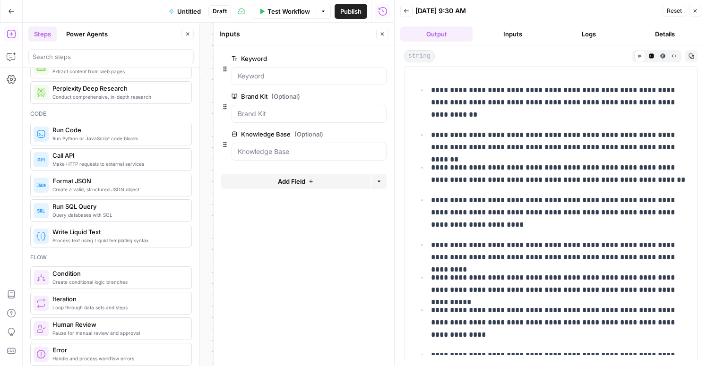
click at [581, 36] on button "Logs" at bounding box center [589, 33] width 72 height 15
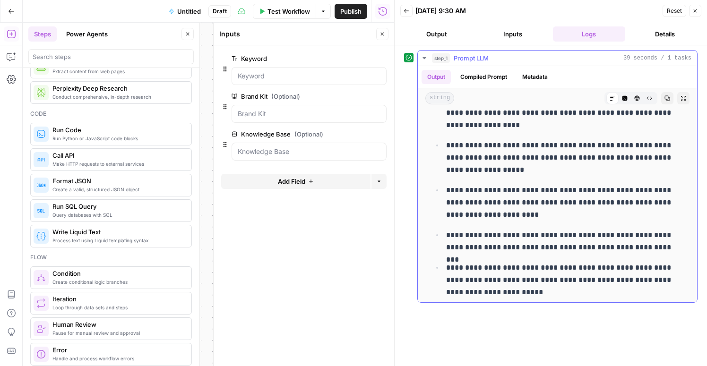
scroll to position [249, 0]
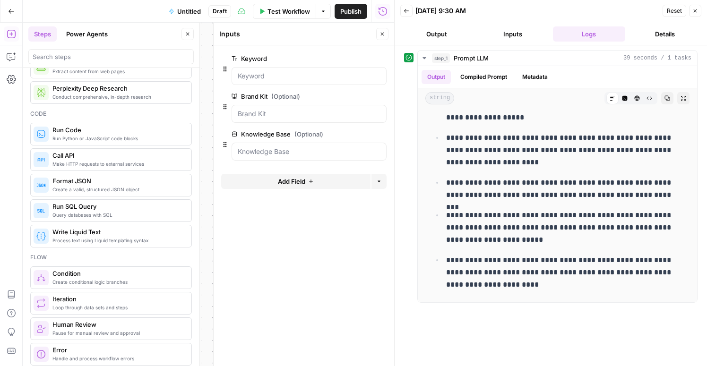
click at [669, 32] on button "Details" at bounding box center [665, 33] width 72 height 15
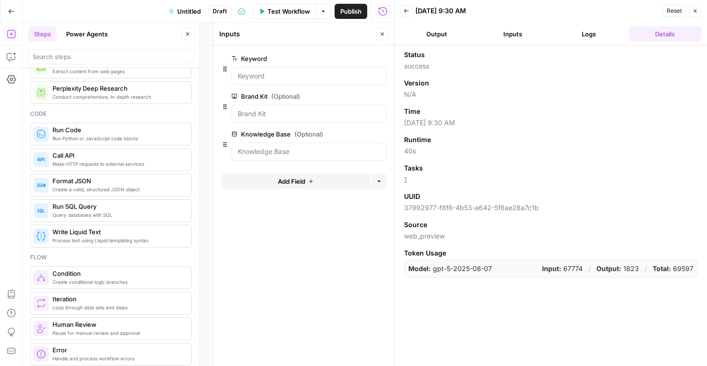
drag, startPoint x: 693, startPoint y: 268, endPoint x: 675, endPoint y: 273, distance: 18.4
click at [675, 273] on p "Total: 69597" at bounding box center [672, 268] width 41 height 9
click at [608, 196] on div "UUID" at bounding box center [550, 196] width 293 height 9
click at [685, 267] on p "Total: 69597" at bounding box center [672, 268] width 41 height 9
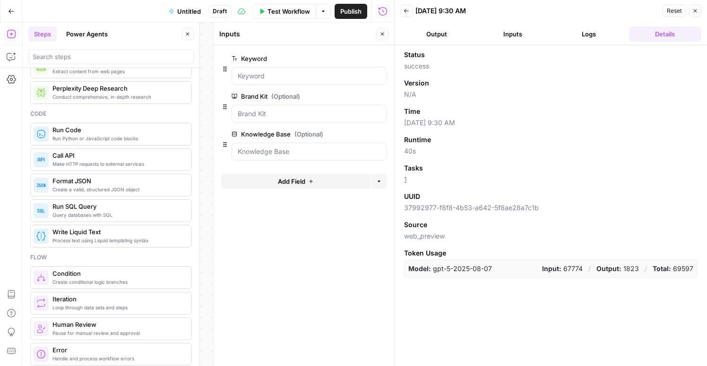
drag, startPoint x: 408, startPoint y: 268, endPoint x: 694, endPoint y: 267, distance: 285.8
click at [694, 267] on div "Model: gpt-5-2025-08-07 Input: 67774 / Output: 1823 / Total: 69597" at bounding box center [550, 269] width 293 height 18
copy div "Model: gpt-5-2025-08-07 Input: 67774 / Output: 1823 / Total: 69597"
